Goal: Find specific page/section: Find specific page/section

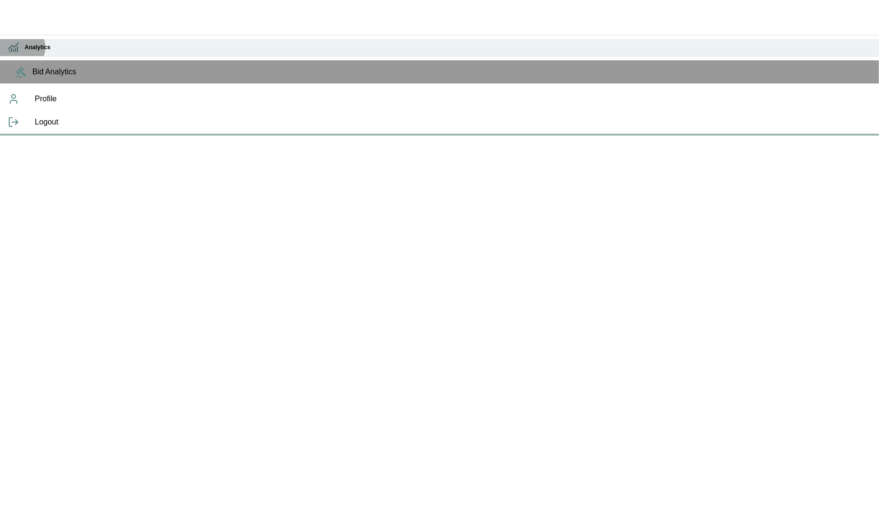
click at [18, 46] on icon at bounding box center [14, 46] width 10 height 6
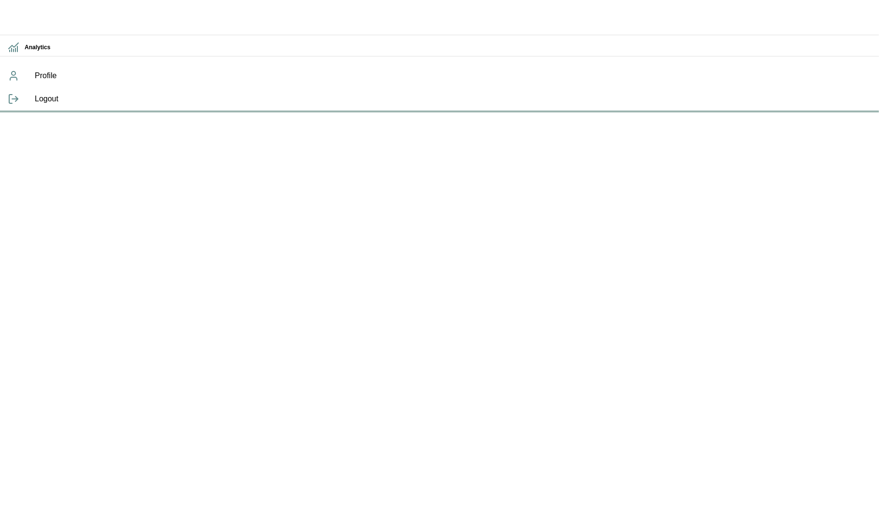
click at [19, 14] on icon "button" at bounding box center [15, 15] width 17 height 10
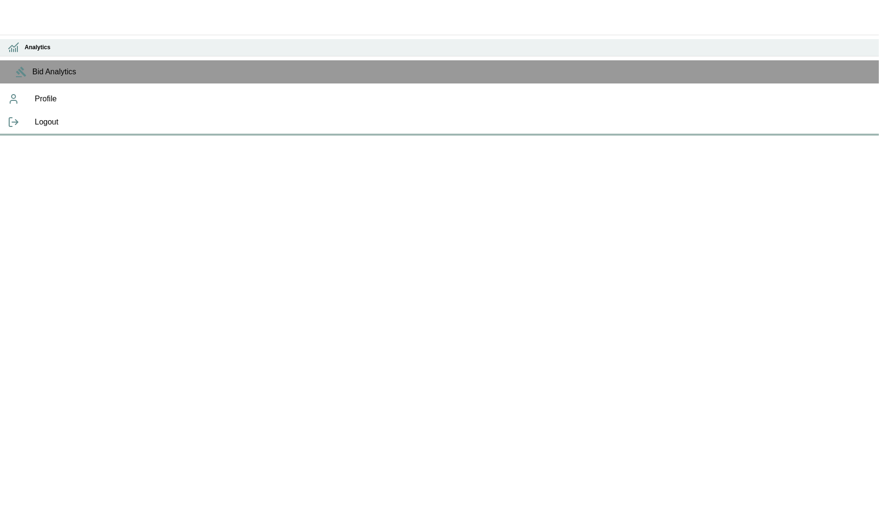
click at [15, 50] on icon at bounding box center [14, 48] width 12 height 12
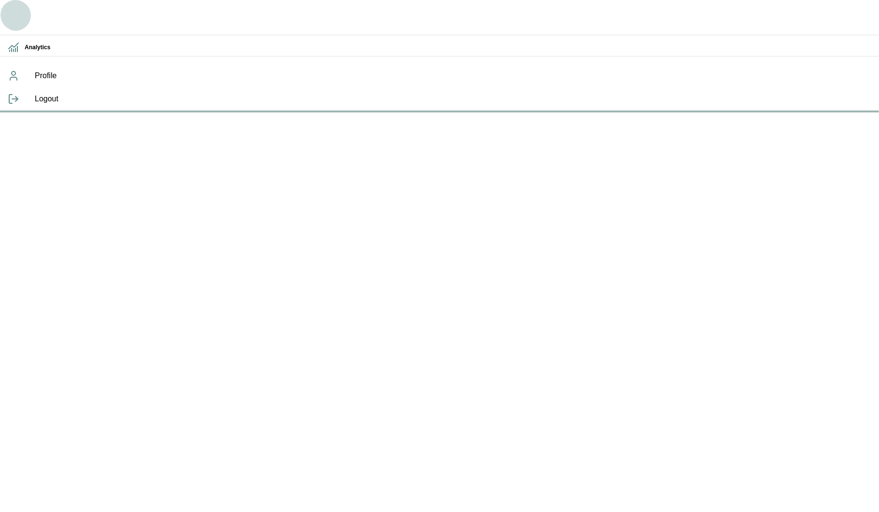
click at [19, 9] on icon "button" at bounding box center [15, 15] width 23 height 23
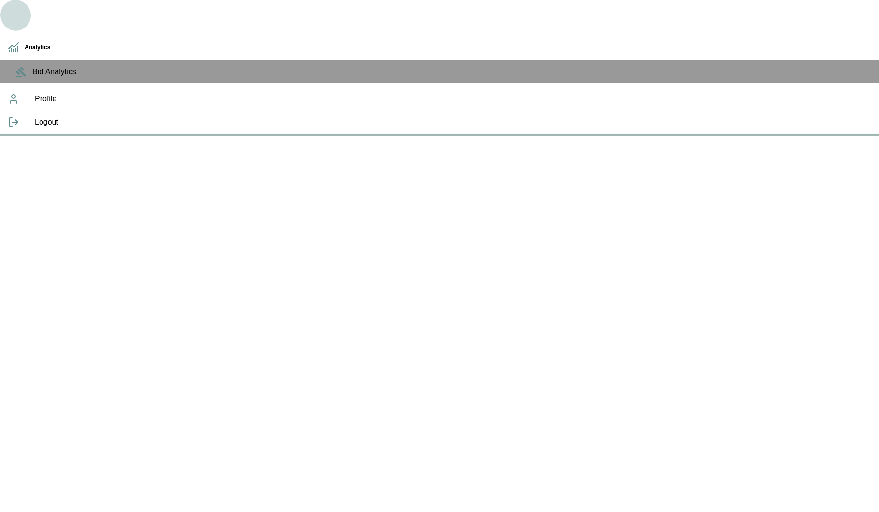
click at [14, 11] on icon "button" at bounding box center [15, 15] width 23 height 23
click at [351, 136] on div "Analytics Bid Analytics Profile Logout" at bounding box center [439, 68] width 879 height 136
click at [383, 136] on div "Analytics Bid Analytics Profile Logout" at bounding box center [439, 68] width 879 height 136
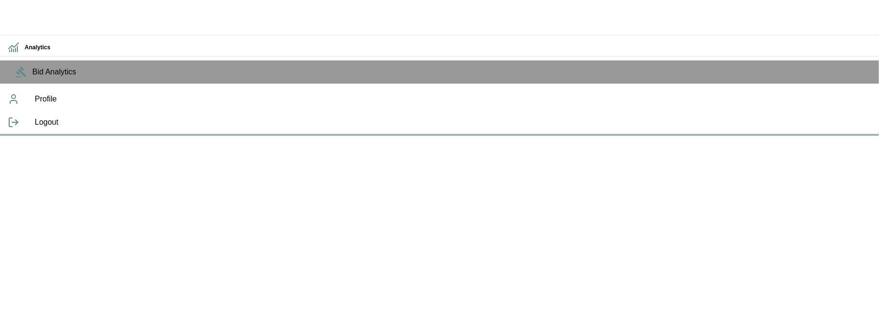
click at [16, 16] on icon "button" at bounding box center [15, 15] width 23 height 23
